Goal: Task Accomplishment & Management: Complete application form

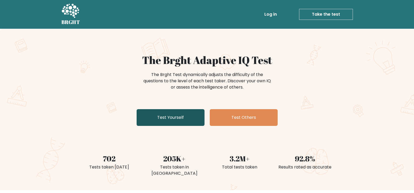
click at [178, 117] on link "Test Yourself" at bounding box center [170, 117] width 68 height 17
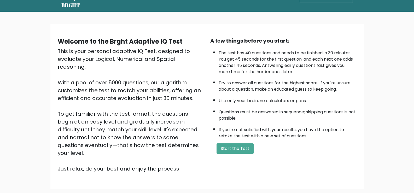
scroll to position [26, 0]
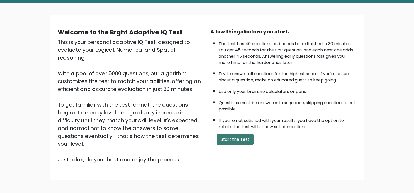
click at [247, 139] on button "Start the Test" at bounding box center [234, 139] width 37 height 10
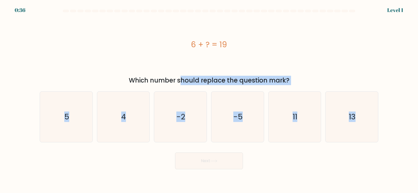
copy form "Which number should replace the question mark? a. 5 b. 4 c. -2 d. -5 e. 11 f. 13"
drag, startPoint x: 122, startPoint y: 76, endPoint x: 390, endPoint y: 115, distance: 270.2
click at [390, 115] on form "a. 5" at bounding box center [209, 89] width 418 height 159
drag, startPoint x: 197, startPoint y: 40, endPoint x: 269, endPoint y: 90, distance: 87.4
click at [277, 94] on form "a. 5" at bounding box center [209, 89] width 418 height 159
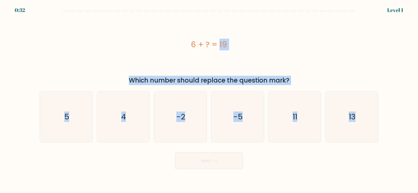
copy form "6 + ? = 19 Which number should replace the question mark? a. 5 b. 4 c. -2 d. -5…"
drag, startPoint x: 186, startPoint y: 41, endPoint x: 397, endPoint y: 99, distance: 218.4
click at [410, 123] on form "a. 5" at bounding box center [209, 89] width 418 height 159
click at [339, 121] on icon "13" at bounding box center [351, 117] width 50 height 50
click at [209, 99] on input "f. 13" at bounding box center [209, 98] width 0 height 3
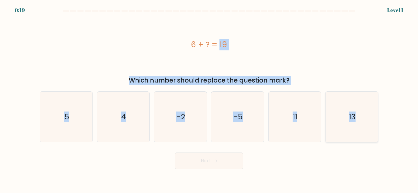
radio input "true"
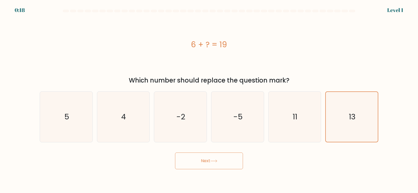
click at [224, 158] on button "Next" at bounding box center [209, 160] width 68 height 17
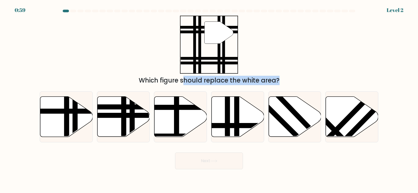
drag, startPoint x: 174, startPoint y: 26, endPoint x: 203, endPoint y: 164, distance: 140.7
click at [368, 135] on form at bounding box center [209, 89] width 418 height 159
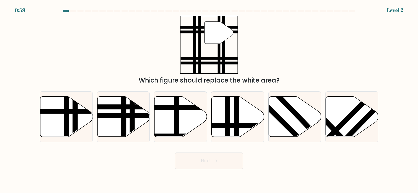
click at [187, 170] on body "0:59 Level 2" at bounding box center [209, 96] width 418 height 193
click at [124, 120] on line at bounding box center [124, 139] width 0 height 106
click at [209, 99] on input "b." at bounding box center [209, 98] width 0 height 3
radio input "true"
click at [223, 157] on button "Next" at bounding box center [209, 160] width 68 height 17
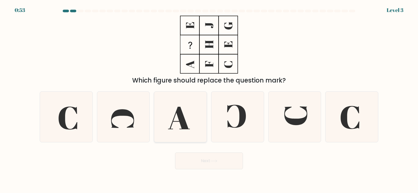
click at [187, 115] on icon at bounding box center [180, 117] width 50 height 50
click at [209, 99] on input "c." at bounding box center [209, 98] width 0 height 3
radio input "true"
click at [234, 162] on button "Next" at bounding box center [209, 160] width 68 height 17
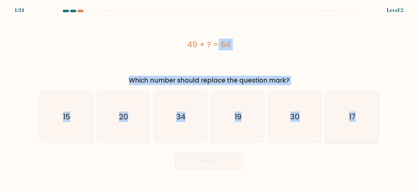
copy form "49 + ? = 64 Which number should replace the question mark? a. 15 b. 20 c. 34 d.…"
drag, startPoint x: 180, startPoint y: 42, endPoint x: 368, endPoint y: 121, distance: 204.0
click at [368, 121] on form "a." at bounding box center [209, 89] width 418 height 159
click at [93, 125] on div "a. 15" at bounding box center [66, 116] width 57 height 51
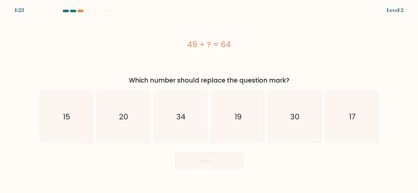
drag, startPoint x: 88, startPoint y: 126, endPoint x: 132, endPoint y: 145, distance: 47.8
click at [88, 126] on icon "15" at bounding box center [66, 117] width 50 height 50
click at [209, 99] on input "a. 15" at bounding box center [209, 98] width 0 height 3
radio input "true"
click at [209, 163] on button "Next" at bounding box center [209, 160] width 68 height 17
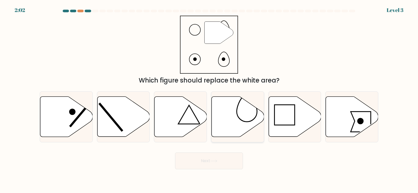
click at [245, 107] on icon at bounding box center [237, 117] width 52 height 40
click at [209, 99] on input "d." at bounding box center [209, 98] width 0 height 3
radio input "true"
click at [219, 164] on button "Next" at bounding box center [209, 160] width 68 height 17
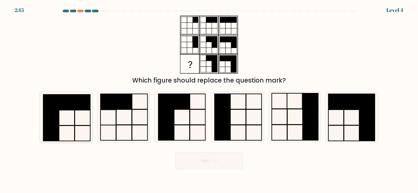
click at [72, 122] on icon at bounding box center [66, 117] width 50 height 50
click at [209, 99] on input "a." at bounding box center [209, 98] width 0 height 3
radio input "true"
click at [207, 160] on button "Next" at bounding box center [209, 160] width 68 height 17
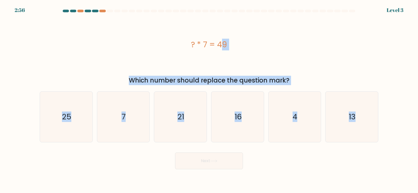
copy form "? * 7 = 49 Which number should replace the question mark? a. 25 b. 7 c. 21 d. 1…"
drag, startPoint x: 188, startPoint y: 43, endPoint x: 309, endPoint y: 3, distance: 128.3
click at [391, 122] on form "a. 7" at bounding box center [209, 89] width 418 height 159
click at [139, 122] on icon "7" at bounding box center [123, 117] width 50 height 50
click at [209, 99] on input "b. 7" at bounding box center [209, 98] width 0 height 3
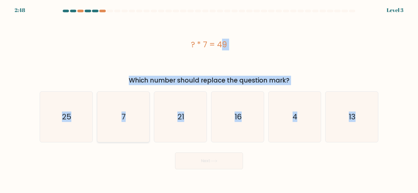
radio input "true"
click at [230, 162] on button "Next" at bounding box center [209, 160] width 68 height 17
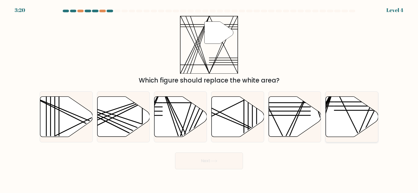
click at [343, 111] on icon at bounding box center [351, 117] width 52 height 40
click at [209, 99] on input "f." at bounding box center [209, 98] width 0 height 3
radio input "true"
click at [223, 166] on button "Next" at bounding box center [209, 160] width 68 height 17
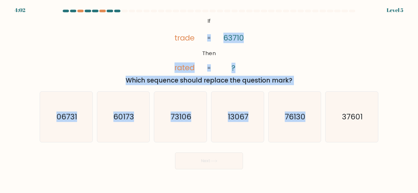
drag, startPoint x: 193, startPoint y: 20, endPoint x: 207, endPoint y: 45, distance: 29.0
click at [317, 107] on form "If ?" at bounding box center [209, 89] width 418 height 159
copy form "If Then trade rated 63710 ? = = Which sequence should replace the question mark…"
drag, startPoint x: 204, startPoint y: 17, endPoint x: 362, endPoint y: 105, distance: 180.5
click at [365, 112] on form "If ?" at bounding box center [209, 89] width 418 height 159
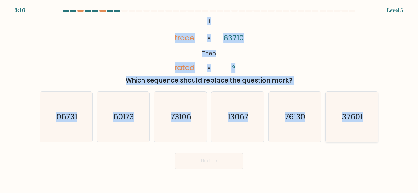
click at [347, 131] on icon "37601" at bounding box center [351, 117] width 50 height 50
click at [209, 99] on input "f. 37601" at bounding box center [209, 98] width 0 height 3
radio input "true"
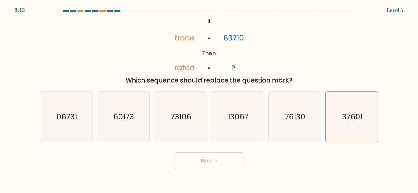
click at [234, 157] on button "Next" at bounding box center [209, 160] width 68 height 17
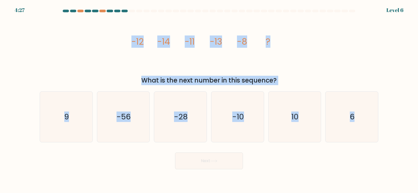
copy form "-12 -14 -11 -13 -8 ? What is the next number in this sequence? a. 9 b. -56 c. -…"
drag, startPoint x: 128, startPoint y: 42, endPoint x: 373, endPoint y: 144, distance: 265.4
click at [373, 144] on form at bounding box center [209, 89] width 418 height 159
click at [241, 123] on icon "-10" at bounding box center [237, 117] width 50 height 50
click at [209, 99] on input "d. -10" at bounding box center [209, 98] width 0 height 3
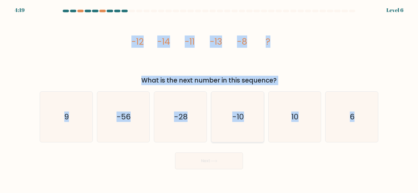
radio input "true"
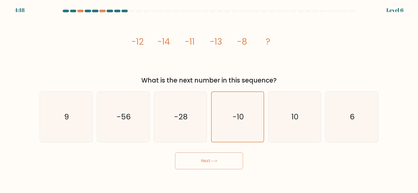
click at [231, 162] on button "Next" at bounding box center [209, 160] width 68 height 17
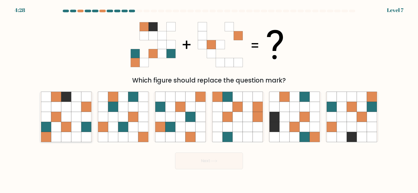
click at [62, 128] on icon at bounding box center [66, 127] width 10 height 10
click at [209, 99] on input "a." at bounding box center [209, 98] width 0 height 3
radio input "true"
click at [210, 162] on button "Next" at bounding box center [209, 160] width 68 height 17
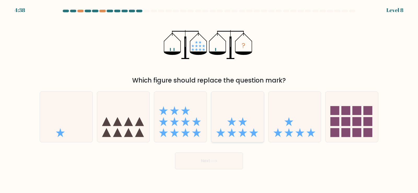
click at [248, 130] on icon at bounding box center [237, 116] width 52 height 43
click at [209, 99] on input "d." at bounding box center [209, 98] width 0 height 3
radio input "true"
click at [221, 158] on button "Next" at bounding box center [209, 160] width 68 height 17
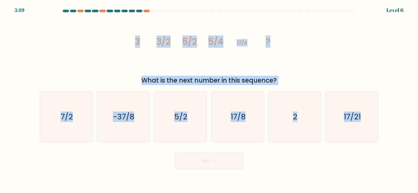
copy form "3 3/2 5/2 5/4 17/4 ? What is the next number in this sequence? a. 7/2 b. -37/8 …"
drag, startPoint x: 135, startPoint y: 41, endPoint x: 386, endPoint y: 113, distance: 261.8
click at [386, 113] on form at bounding box center [209, 89] width 418 height 159
click at [249, 125] on icon "17/8" at bounding box center [237, 117] width 50 height 50
click at [209, 99] on input "d. 17/8" at bounding box center [209, 98] width 0 height 3
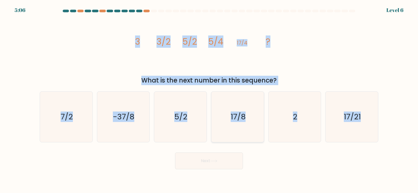
radio input "true"
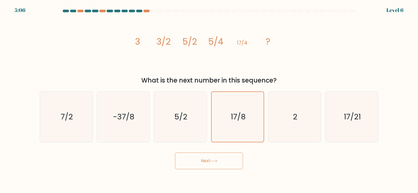
click at [233, 160] on button "Next" at bounding box center [209, 160] width 68 height 17
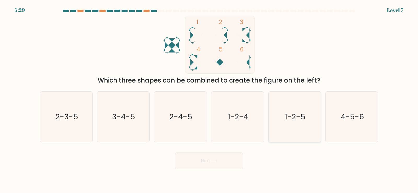
click at [294, 127] on icon "1-2-5" at bounding box center [294, 117] width 50 height 50
click at [209, 99] on input "e. 1-2-5" at bounding box center [209, 98] width 0 height 3
radio input "true"
click at [227, 154] on button "Next" at bounding box center [209, 160] width 68 height 17
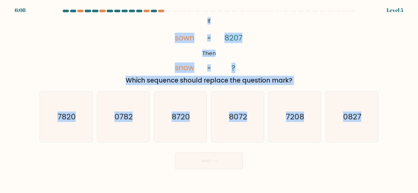
copy form "If Then sown snow 8207 ? = = Which sequence should replace the question mark? a…"
drag, startPoint x: 206, startPoint y: 21, endPoint x: 415, endPoint y: 121, distance: 231.6
click at [415, 121] on form "If ?" at bounding box center [209, 89] width 418 height 159
drag, startPoint x: 188, startPoint y: 128, endPoint x: 223, endPoint y: 144, distance: 37.7
click at [188, 128] on icon "8720" at bounding box center [180, 117] width 50 height 50
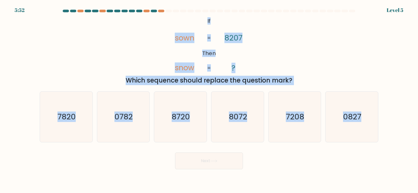
click at [209, 99] on input "c. 8720" at bounding box center [209, 98] width 0 height 3
radio input "true"
click at [235, 163] on button "Next" at bounding box center [209, 160] width 68 height 17
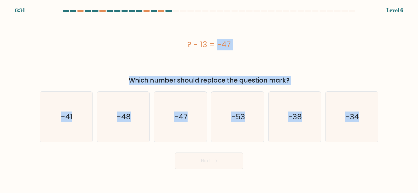
copy form "? - 13 = -47 Which number should replace the question mark? a. -41 b. -48 c. -4…"
drag, startPoint x: 182, startPoint y: 41, endPoint x: 383, endPoint y: 112, distance: 212.9
click at [383, 112] on form "a." at bounding box center [209, 89] width 418 height 159
drag, startPoint x: 356, startPoint y: 131, endPoint x: 352, endPoint y: 134, distance: 5.2
click at [356, 131] on icon "-34" at bounding box center [351, 117] width 50 height 50
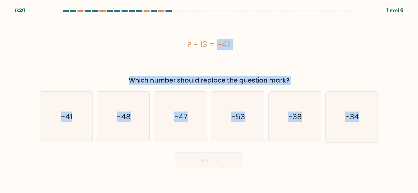
click at [209, 99] on input "f. -34" at bounding box center [209, 98] width 0 height 3
radio input "true"
click at [232, 166] on button "Next" at bounding box center [209, 160] width 68 height 17
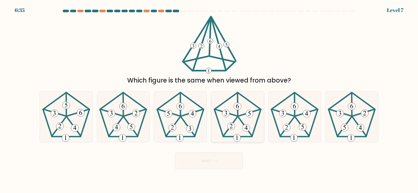
click at [259, 108] on 245 at bounding box center [237, 114] width 46 height 44
click at [209, 99] on input "d." at bounding box center [209, 98] width 0 height 3
radio input "true"
click at [231, 164] on button "Next" at bounding box center [209, 160] width 68 height 17
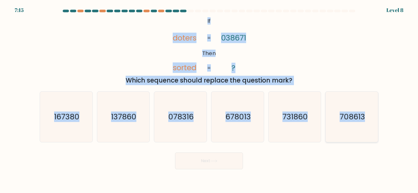
copy form "If Then doters sorted 038671 ? = = Which sequence should replace the question m…"
drag, startPoint x: 203, startPoint y: 20, endPoint x: 367, endPoint y: 115, distance: 188.8
click at [367, 115] on form "If ?" at bounding box center [209, 89] width 418 height 159
click at [111, 121] on text "137860" at bounding box center [123, 116] width 25 height 10
click at [209, 99] on input "b. 137860" at bounding box center [209, 98] width 0 height 3
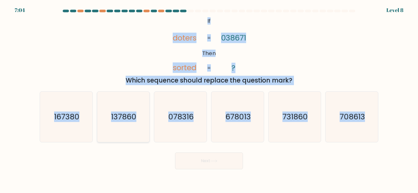
radio input "true"
click at [214, 159] on button "Next" at bounding box center [209, 160] width 68 height 17
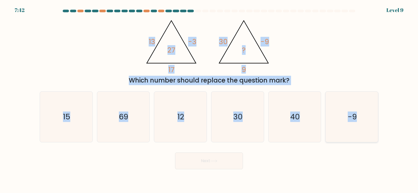
drag, startPoint x: 146, startPoint y: 17, endPoint x: 364, endPoint y: 119, distance: 240.3
click at [364, 119] on form at bounding box center [209, 89] width 418 height 159
click at [106, 47] on div "@import url('https://fonts.googleapis.com/css?family=Abril+Fatface:400,100,100i…" at bounding box center [209, 50] width 344 height 69
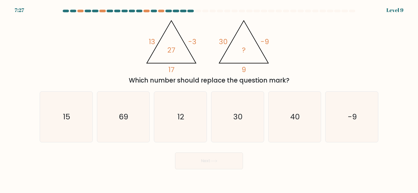
click at [15, 125] on form at bounding box center [209, 89] width 418 height 159
drag, startPoint x: 45, startPoint y: 123, endPoint x: 57, endPoint y: 117, distance: 13.8
click at [45, 123] on icon "15" at bounding box center [66, 117] width 50 height 50
click at [209, 99] on input "a. 15" at bounding box center [209, 98] width 0 height 3
radio input "true"
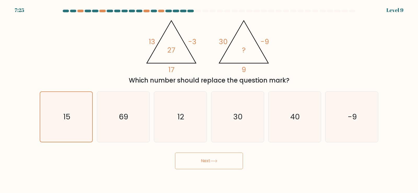
click at [214, 162] on icon at bounding box center [213, 160] width 7 height 3
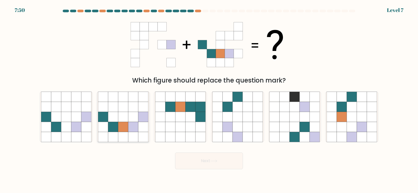
click at [123, 110] on icon at bounding box center [123, 107] width 10 height 10
click at [209, 99] on input "b." at bounding box center [209, 98] width 0 height 3
radio input "true"
click at [223, 164] on button "Next" at bounding box center [209, 160] width 68 height 17
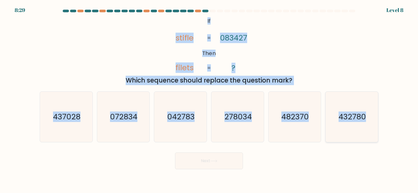
drag, startPoint x: 221, startPoint y: 42, endPoint x: 370, endPoint y: 110, distance: 163.0
click at [370, 110] on form "If ?" at bounding box center [209, 89] width 418 height 159
click at [360, 131] on icon "432780" at bounding box center [351, 117] width 50 height 50
click at [209, 99] on input "f. 432780" at bounding box center [209, 98] width 0 height 3
radio input "true"
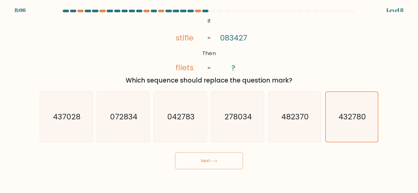
click at [199, 160] on button "Next" at bounding box center [209, 160] width 68 height 17
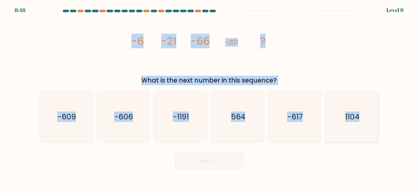
drag, startPoint x: 131, startPoint y: 37, endPoint x: 376, endPoint y: 117, distance: 257.5
click at [376, 117] on form at bounding box center [209, 89] width 418 height 159
click at [126, 127] on icon "-606" at bounding box center [123, 117] width 50 height 50
click at [209, 99] on input "b. -606" at bounding box center [209, 98] width 0 height 3
radio input "true"
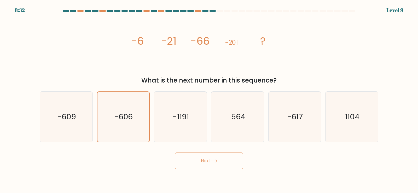
click at [206, 162] on button "Next" at bounding box center [209, 160] width 68 height 17
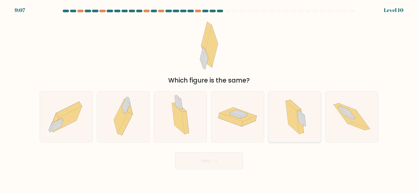
click at [307, 136] on icon at bounding box center [294, 117] width 30 height 50
click at [209, 99] on input "e." at bounding box center [209, 98] width 0 height 3
radio input "true"
click at [220, 159] on button "Next" at bounding box center [209, 160] width 68 height 17
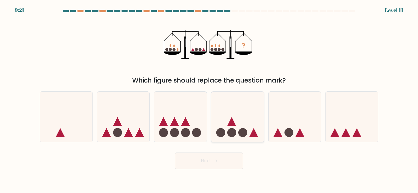
click at [241, 135] on circle at bounding box center [242, 132] width 9 height 9
click at [209, 99] on input "d." at bounding box center [209, 98] width 0 height 3
radio input "true"
click at [198, 158] on button "Next" at bounding box center [209, 160] width 68 height 17
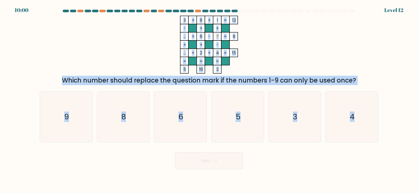
drag, startPoint x: 182, startPoint y: 17, endPoint x: 352, endPoint y: 33, distance: 170.6
click at [363, 122] on form at bounding box center [209, 89] width 418 height 159
click at [80, 115] on icon "9" at bounding box center [66, 117] width 50 height 50
click at [209, 99] on input "a. 9" at bounding box center [209, 98] width 0 height 3
radio input "true"
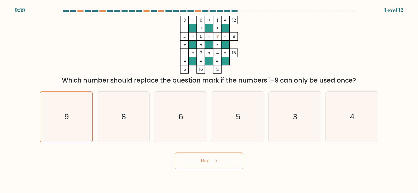
click at [216, 160] on icon at bounding box center [213, 160] width 7 height 3
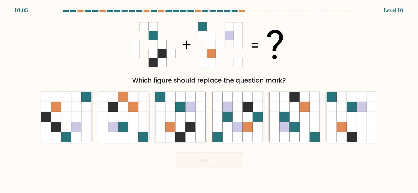
click at [175, 104] on icon at bounding box center [170, 107] width 10 height 10
click at [209, 99] on input "c." at bounding box center [209, 98] width 0 height 3
radio input "true"
click at [213, 163] on button "Next" at bounding box center [209, 160] width 68 height 17
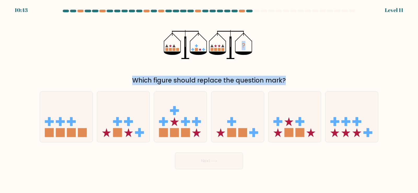
drag, startPoint x: 165, startPoint y: 48, endPoint x: 277, endPoint y: 78, distance: 115.5
click at [250, 103] on form at bounding box center [209, 89] width 418 height 159
click at [313, 49] on div "? Which figure should replace the question mark?" at bounding box center [209, 50] width 344 height 69
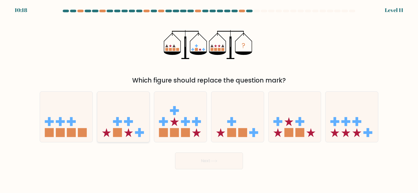
click at [110, 128] on icon at bounding box center [123, 116] width 52 height 43
click at [209, 99] on input "b." at bounding box center [209, 98] width 0 height 3
radio input "true"
click at [224, 164] on button "Next" at bounding box center [209, 160] width 68 height 17
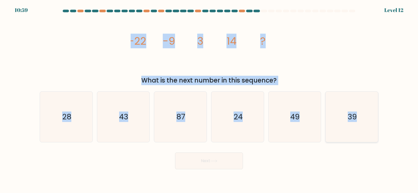
drag, startPoint x: 129, startPoint y: 37, endPoint x: 372, endPoint y: 121, distance: 257.0
click at [372, 121] on form at bounding box center [209, 89] width 418 height 159
click at [251, 117] on icon "24" at bounding box center [237, 117] width 50 height 50
click at [209, 99] on input "d. 24" at bounding box center [209, 98] width 0 height 3
radio input "true"
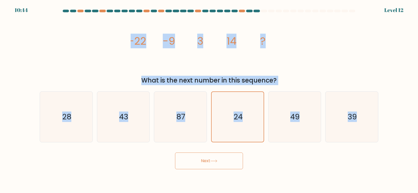
click at [227, 160] on button "Next" at bounding box center [209, 160] width 68 height 17
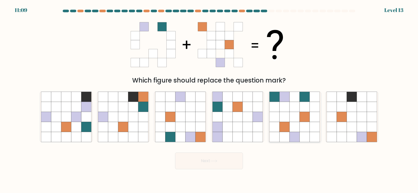
click at [284, 101] on icon at bounding box center [284, 97] width 10 height 10
click at [209, 99] on input "e." at bounding box center [209, 98] width 0 height 3
radio input "true"
click at [210, 157] on button "Next" at bounding box center [209, 160] width 68 height 17
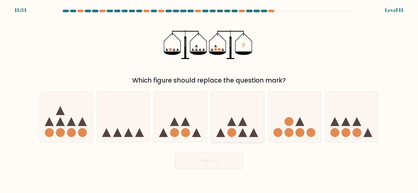
click at [239, 137] on icon at bounding box center [242, 132] width 9 height 9
click at [209, 99] on input "d." at bounding box center [209, 98] width 0 height 3
radio input "true"
click at [224, 162] on button "Next" at bounding box center [209, 160] width 68 height 17
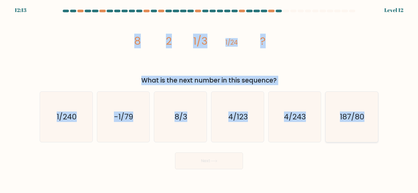
drag, startPoint x: 127, startPoint y: 35, endPoint x: 332, endPoint y: 30, distance: 205.4
click at [376, 119] on form at bounding box center [209, 89] width 418 height 159
click at [86, 121] on icon "1/240" at bounding box center [66, 117] width 50 height 50
click at [209, 99] on input "a. 1/240" at bounding box center [209, 98] width 0 height 3
radio input "true"
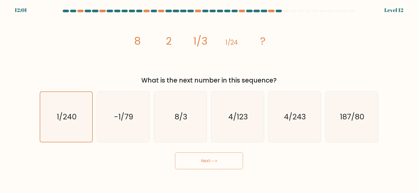
click at [217, 165] on button "Next" at bounding box center [209, 160] width 68 height 17
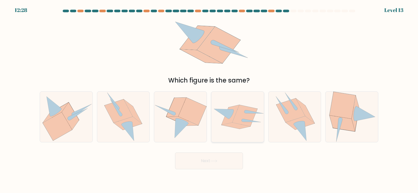
click at [232, 117] on icon at bounding box center [230, 115] width 18 height 20
click at [209, 99] on input "d." at bounding box center [209, 98] width 0 height 3
radio input "true"
click at [118, 121] on icon at bounding box center [118, 110] width 28 height 23
click at [209, 99] on input "b." at bounding box center [209, 98] width 0 height 3
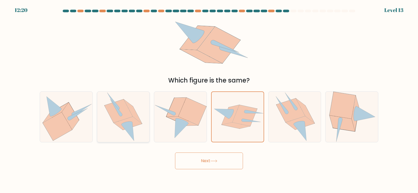
radio input "true"
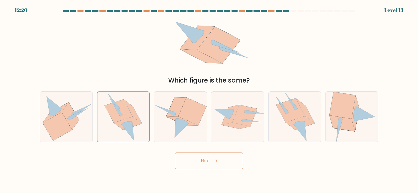
click at [216, 160] on icon at bounding box center [213, 160] width 7 height 3
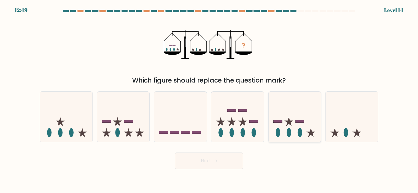
click at [287, 132] on ellipse at bounding box center [288, 132] width 4 height 9
click at [209, 99] on input "e." at bounding box center [209, 98] width 0 height 3
radio input "true"
click at [208, 161] on button "Next" at bounding box center [209, 160] width 68 height 17
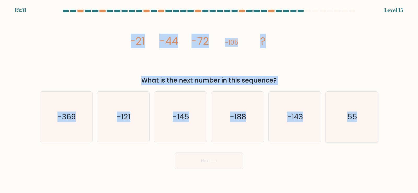
drag, startPoint x: 127, startPoint y: 37, endPoint x: 355, endPoint y: 114, distance: 240.8
click at [355, 114] on form at bounding box center [209, 89] width 418 height 159
click at [308, 71] on div "image/svg+xml -21 -44 -72 -105 ? What is the next number in this sequence?" at bounding box center [209, 50] width 344 height 69
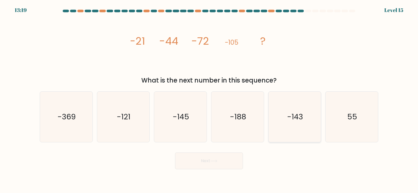
click at [299, 123] on icon "-143" at bounding box center [294, 117] width 50 height 50
click at [209, 99] on input "e. -143" at bounding box center [209, 98] width 0 height 3
radio input "true"
click at [220, 163] on button "Next" at bounding box center [209, 160] width 68 height 17
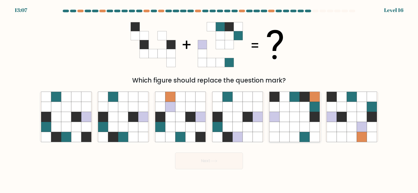
click at [303, 123] on icon at bounding box center [304, 127] width 10 height 10
click at [209, 99] on input "e." at bounding box center [209, 98] width 0 height 3
radio input "true"
click at [231, 159] on button "Next" at bounding box center [209, 160] width 68 height 17
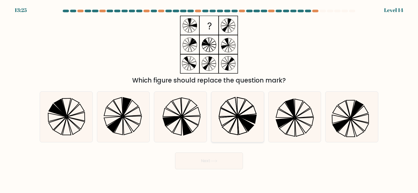
click at [231, 118] on icon at bounding box center [237, 117] width 50 height 50
click at [209, 99] on input "d." at bounding box center [209, 98] width 0 height 3
radio input "true"
click at [216, 157] on button "Next" at bounding box center [209, 160] width 68 height 17
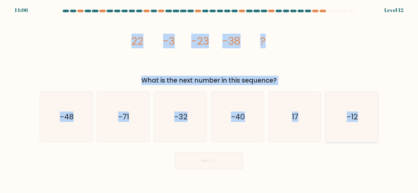
drag, startPoint x: 126, startPoint y: 39, endPoint x: 365, endPoint y: 116, distance: 250.9
click at [365, 116] on form at bounding box center [209, 89] width 418 height 159
click at [73, 133] on icon "-48" at bounding box center [66, 117] width 50 height 50
click at [209, 99] on input "a. -48" at bounding box center [209, 98] width 0 height 3
radio input "true"
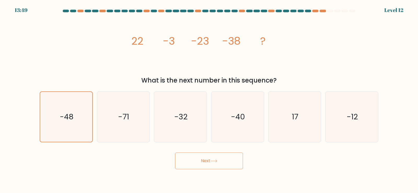
click at [211, 162] on button "Next" at bounding box center [209, 160] width 68 height 17
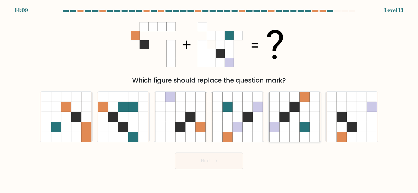
click at [290, 127] on icon at bounding box center [294, 127] width 10 height 10
click at [209, 99] on input "e." at bounding box center [209, 98] width 0 height 3
radio input "true"
click at [218, 163] on button "Next" at bounding box center [209, 160] width 68 height 17
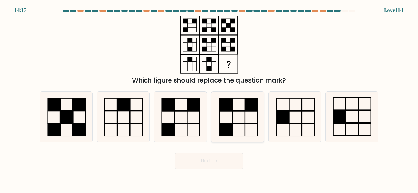
click at [241, 108] on icon at bounding box center [237, 117] width 50 height 50
click at [209, 99] on input "d." at bounding box center [209, 98] width 0 height 3
radio input "true"
click at [215, 167] on button "Next" at bounding box center [209, 160] width 68 height 17
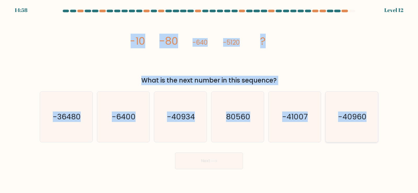
drag, startPoint x: 126, startPoint y: 38, endPoint x: 370, endPoint y: 114, distance: 255.7
click at [370, 114] on form at bounding box center [209, 89] width 418 height 159
click at [349, 127] on icon "-40960" at bounding box center [351, 117] width 50 height 50
click at [209, 99] on input "f. -40960" at bounding box center [209, 98] width 0 height 3
radio input "true"
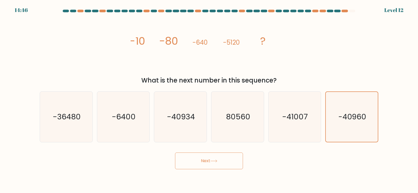
click at [229, 160] on button "Next" at bounding box center [209, 160] width 68 height 17
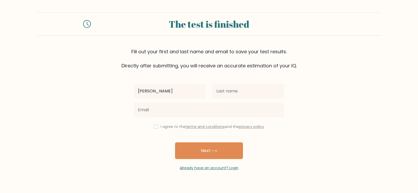
type input "Denise Cometa"
click at [154, 125] on input "checkbox" at bounding box center [156, 126] width 4 height 4
checkbox input "true"
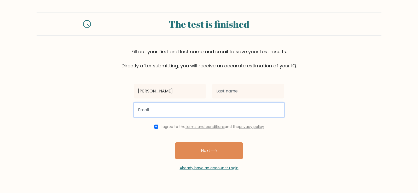
click at [162, 112] on input "email" at bounding box center [209, 110] width 150 height 15
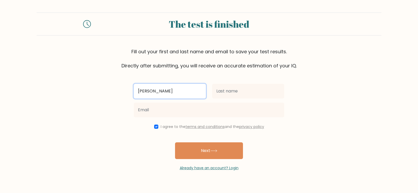
drag, startPoint x: 193, startPoint y: 86, endPoint x: 126, endPoint y: 91, distance: 66.7
click at [126, 91] on form "The test is finished Fill out your first and last name and email to save your t…" at bounding box center [209, 92] width 418 height 158
type input "d"
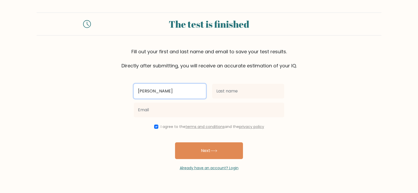
type input "[PERSON_NAME]"
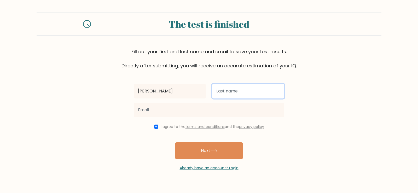
click at [258, 93] on input "text" at bounding box center [248, 91] width 72 height 15
type input "Cometa"
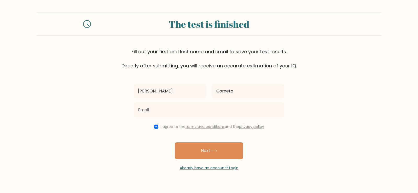
click at [241, 118] on div at bounding box center [208, 109] width 157 height 19
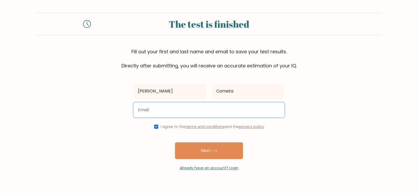
click at [241, 115] on input "email" at bounding box center [209, 110] width 150 height 15
type input "denisecometa1224@gmail.com"
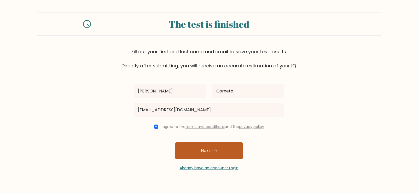
click at [213, 151] on icon at bounding box center [213, 150] width 7 height 3
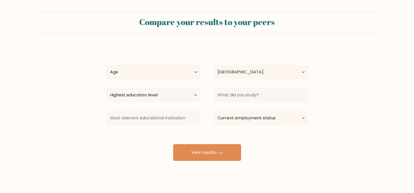
select select "PH"
click at [186, 72] on select "Age Under [DEMOGRAPHIC_DATA] [DEMOGRAPHIC_DATA] [DEMOGRAPHIC_DATA] [DEMOGRAPHIC…" at bounding box center [153, 72] width 95 height 15
select select "18_24"
click at [106, 65] on select "Age Under 18 years old 18-24 years old 25-34 years old 35-44 years old 45-54 ye…" at bounding box center [153, 72] width 95 height 15
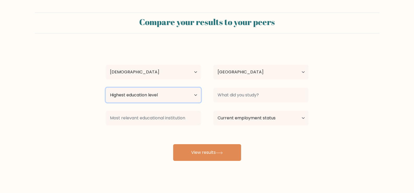
click at [172, 92] on select "Highest education level No schooling Primary Lower Secondary Upper Secondary Oc…" at bounding box center [153, 95] width 95 height 15
select select "upper_secondary"
click at [106, 88] on select "Highest education level No schooling Primary Lower Secondary Upper Secondary Oc…" at bounding box center [153, 95] width 95 height 15
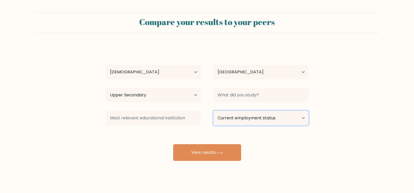
click at [230, 119] on select "Current employment status Employed Student Retired Other / prefer not to answer" at bounding box center [260, 118] width 95 height 15
select select "other"
click at [213, 111] on select "Current employment status Employed Student Retired Other / prefer not to answer" at bounding box center [260, 118] width 95 height 15
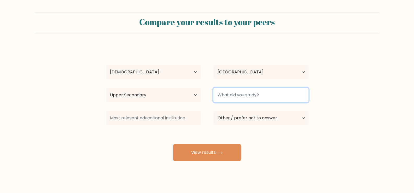
click at [258, 99] on input at bounding box center [260, 95] width 95 height 15
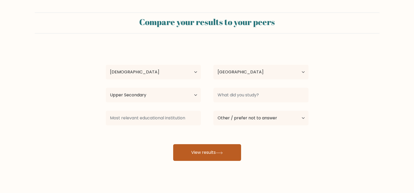
click at [232, 150] on button "View results" at bounding box center [207, 152] width 68 height 17
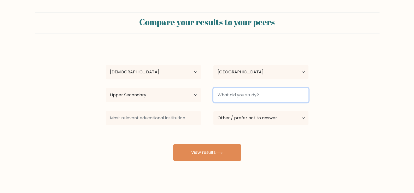
click at [242, 91] on input at bounding box center [260, 95] width 95 height 15
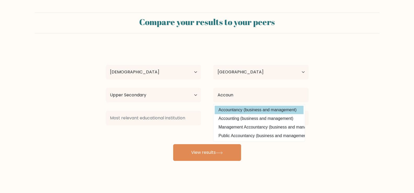
click at [253, 111] on div "Denise Cometa Age Under 18 years old 18-24 years old 25-34 years old 35-44 year…" at bounding box center [207, 103] width 209 height 115
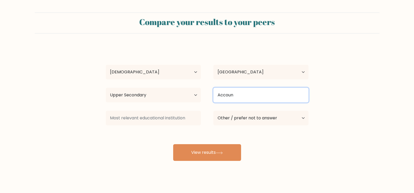
click at [247, 98] on input "Accoun" at bounding box center [260, 95] width 95 height 15
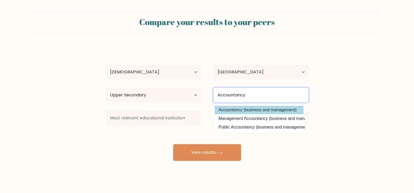
type input "Accountancy"
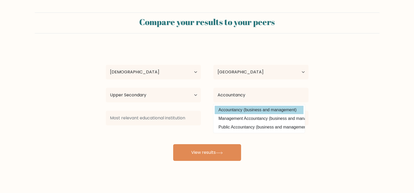
click at [237, 110] on div "Denise Cometa Age Under 18 years old 18-24 years old 25-34 years old 35-44 year…" at bounding box center [207, 103] width 209 height 115
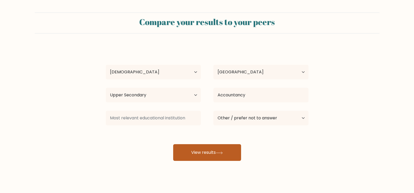
click at [216, 150] on button "View results" at bounding box center [207, 152] width 68 height 17
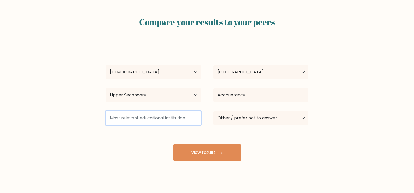
click at [179, 119] on input at bounding box center [153, 118] width 95 height 15
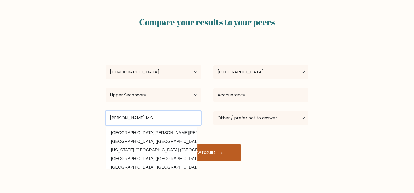
type input "Natalia V. Ramos MIS"
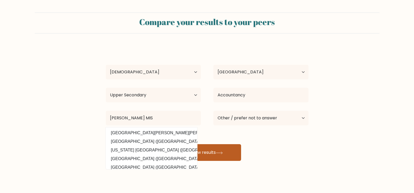
click at [223, 152] on icon at bounding box center [219, 152] width 7 height 3
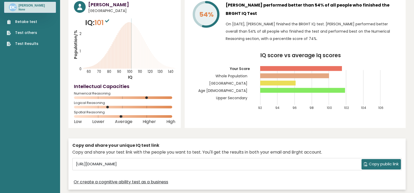
scroll to position [26, 0]
click at [371, 162] on span "Copy public link" at bounding box center [383, 164] width 30 height 6
click at [365, 160] on button "Copy public link" at bounding box center [380, 164] width 39 height 10
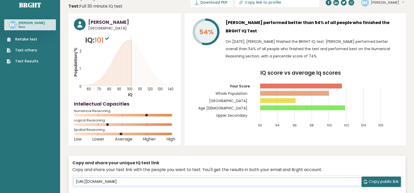
scroll to position [0, 0]
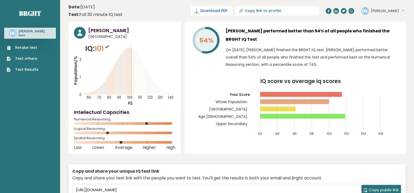
click at [227, 11] on span "Download PDF" at bounding box center [213, 10] width 27 height 5
